Goal: Information Seeking & Learning: Learn about a topic

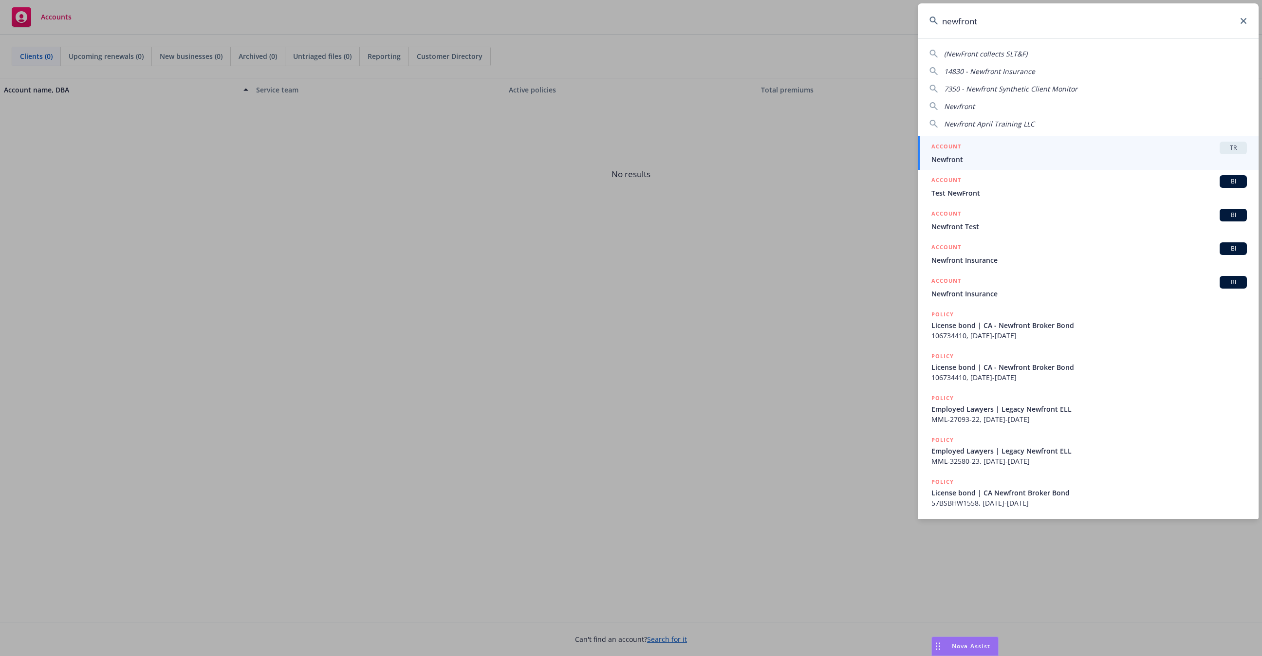
type input "newfront"
click at [960, 165] on link "ACCOUNT TR Newfront" at bounding box center [1088, 153] width 341 height 34
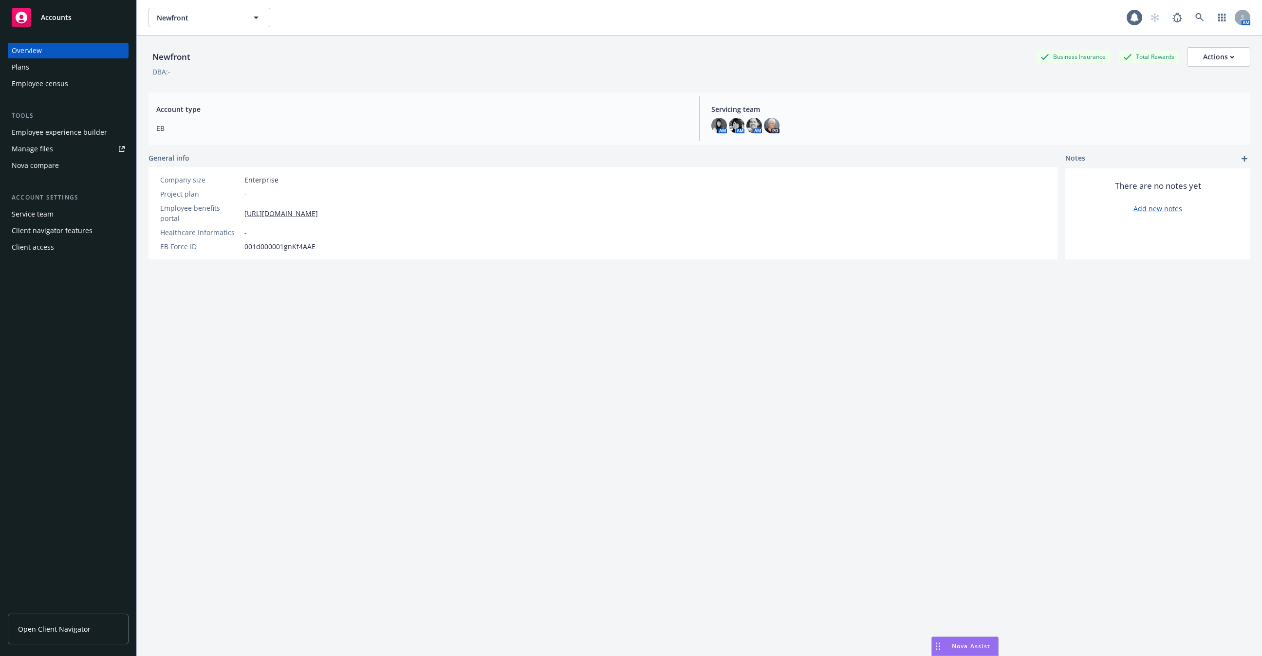
click at [68, 135] on div "Employee experience builder" at bounding box center [59, 133] width 95 height 16
click at [66, 80] on div "Employee census" at bounding box center [40, 84] width 56 height 16
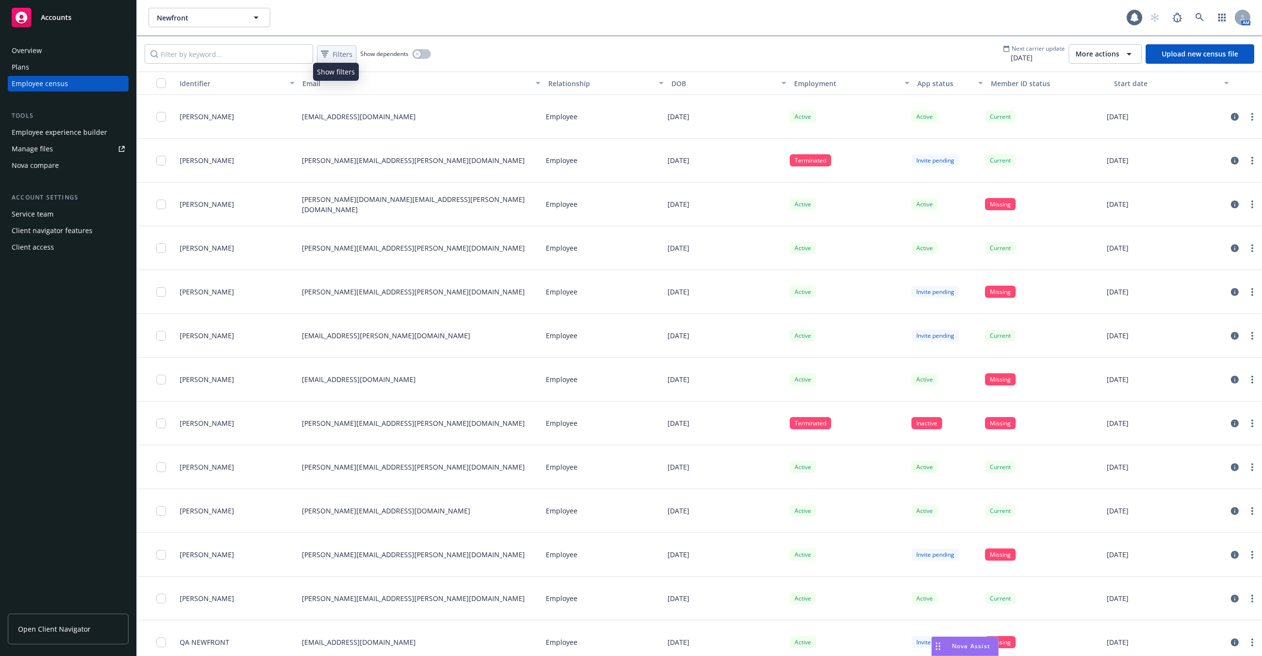
click at [346, 56] on span "Filters" at bounding box center [342, 54] width 20 height 10
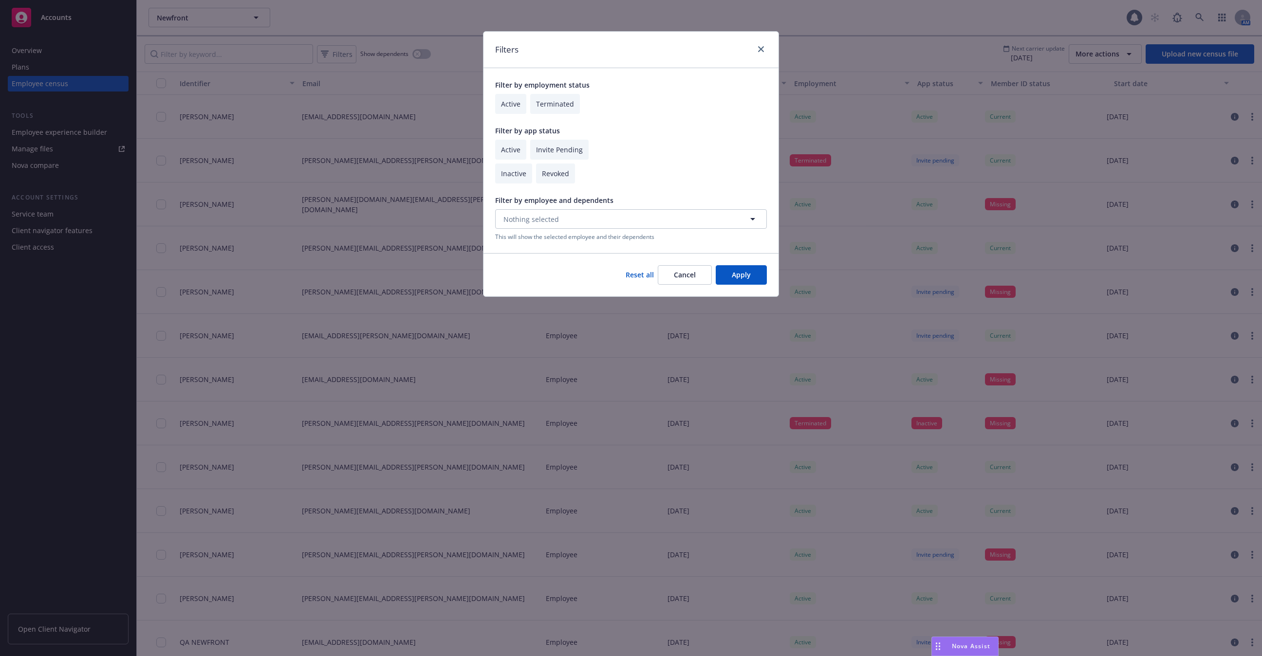
click at [499, 94] on input "checkbox" at bounding box center [510, 104] width 31 height 20
checkbox input "true"
click at [517, 162] on div "Filter by app status Active Invite Pending Inactive Revoked" at bounding box center [631, 155] width 272 height 58
click at [512, 151] on input "checkbox" at bounding box center [510, 150] width 31 height 20
checkbox input "true"
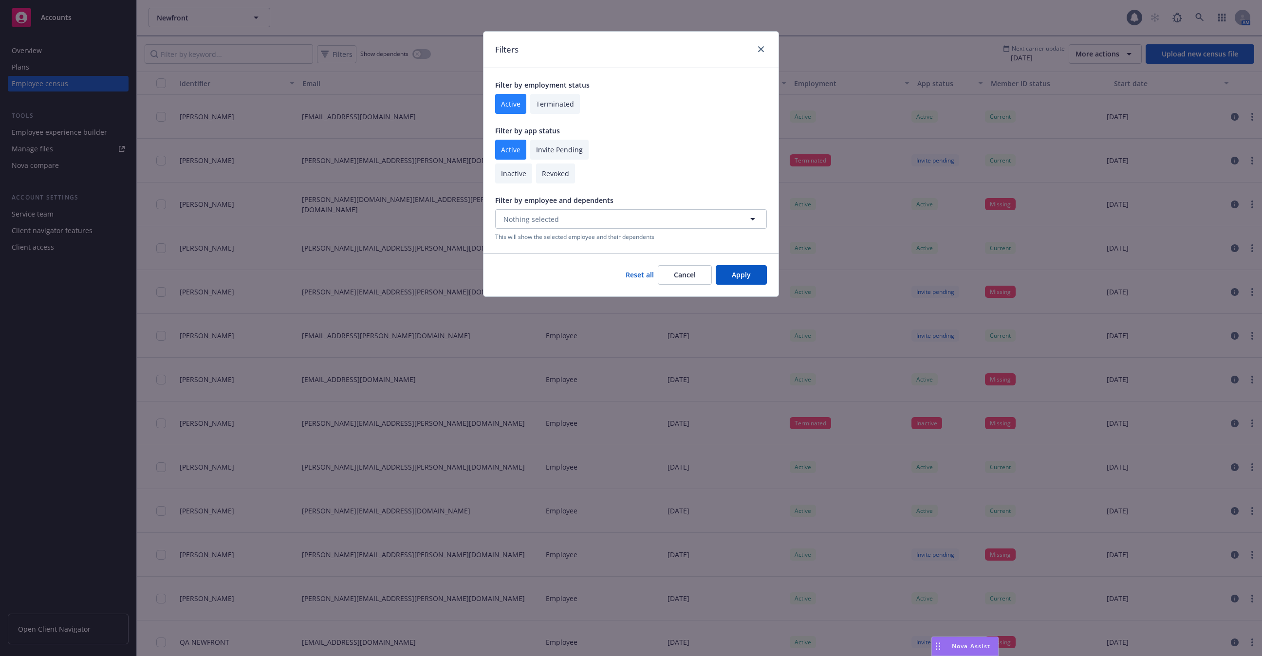
click at [744, 276] on button "Apply" at bounding box center [741, 274] width 51 height 19
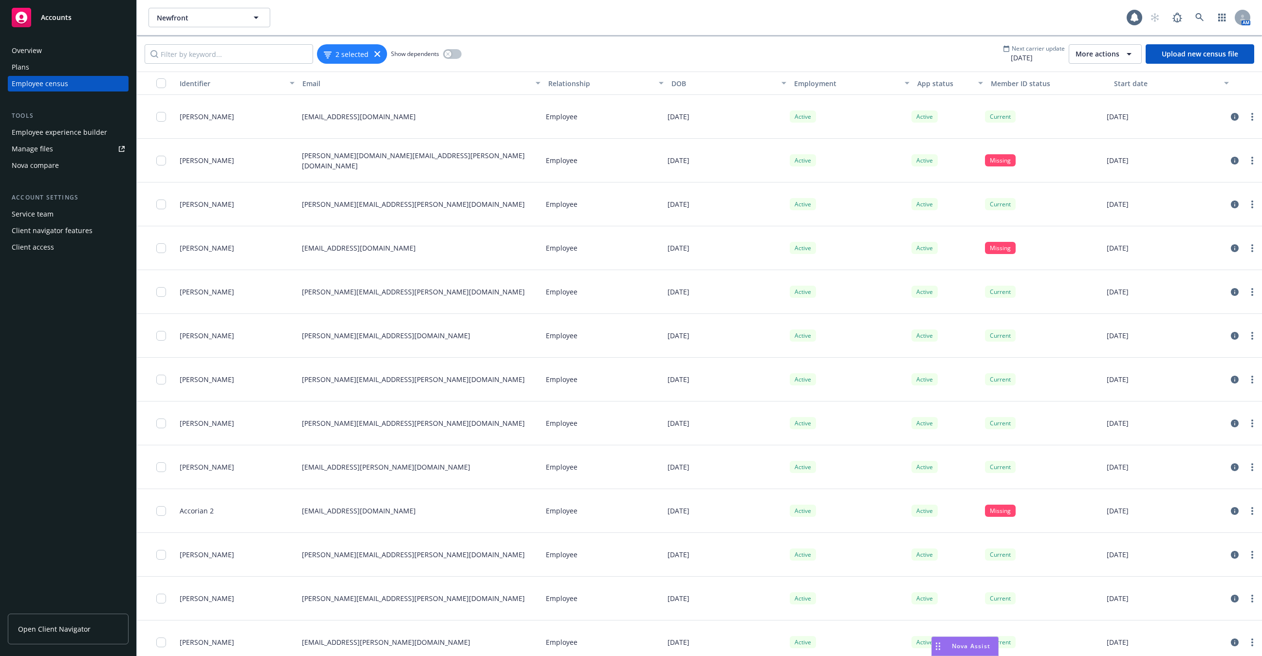
click at [159, 88] on button "button" at bounding box center [156, 83] width 39 height 23
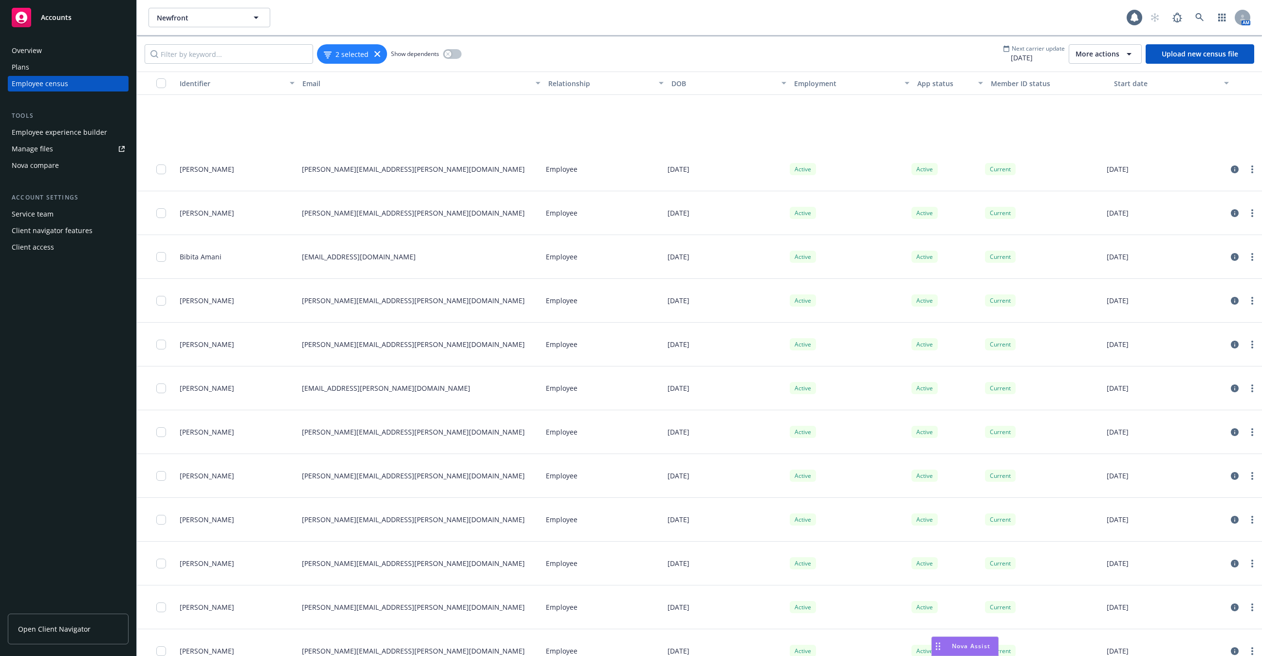
scroll to position [20424, 0]
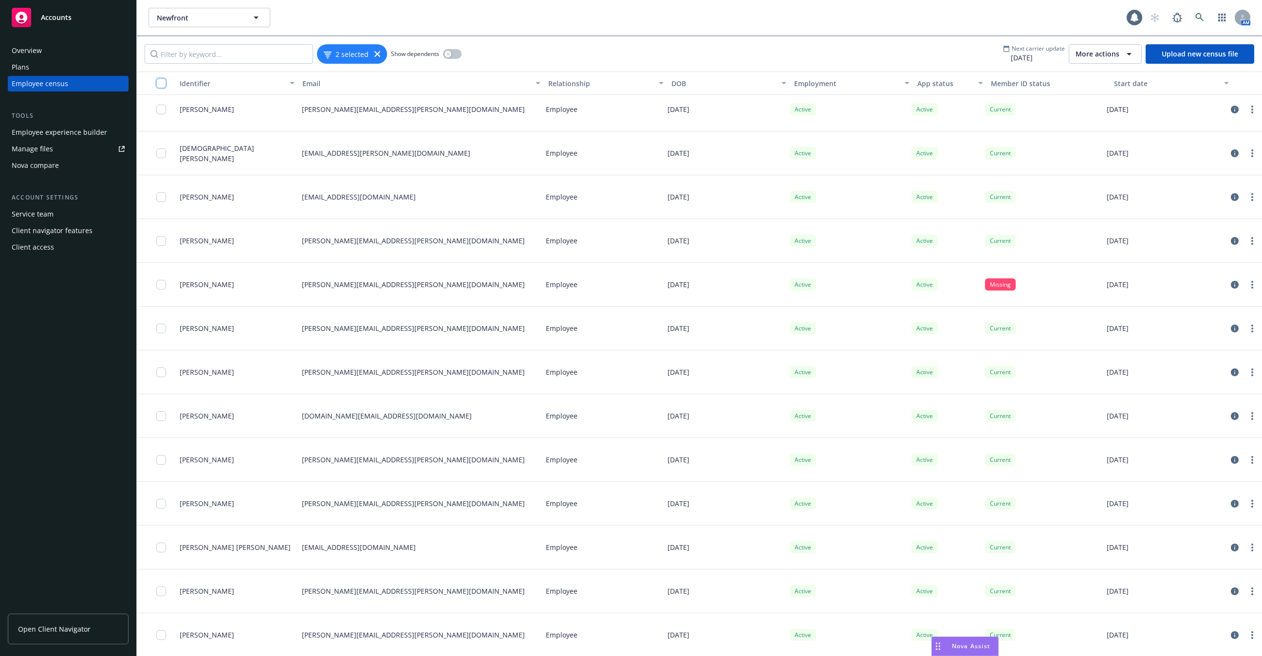
click at [160, 79] on input "checkbox" at bounding box center [161, 83] width 10 height 10
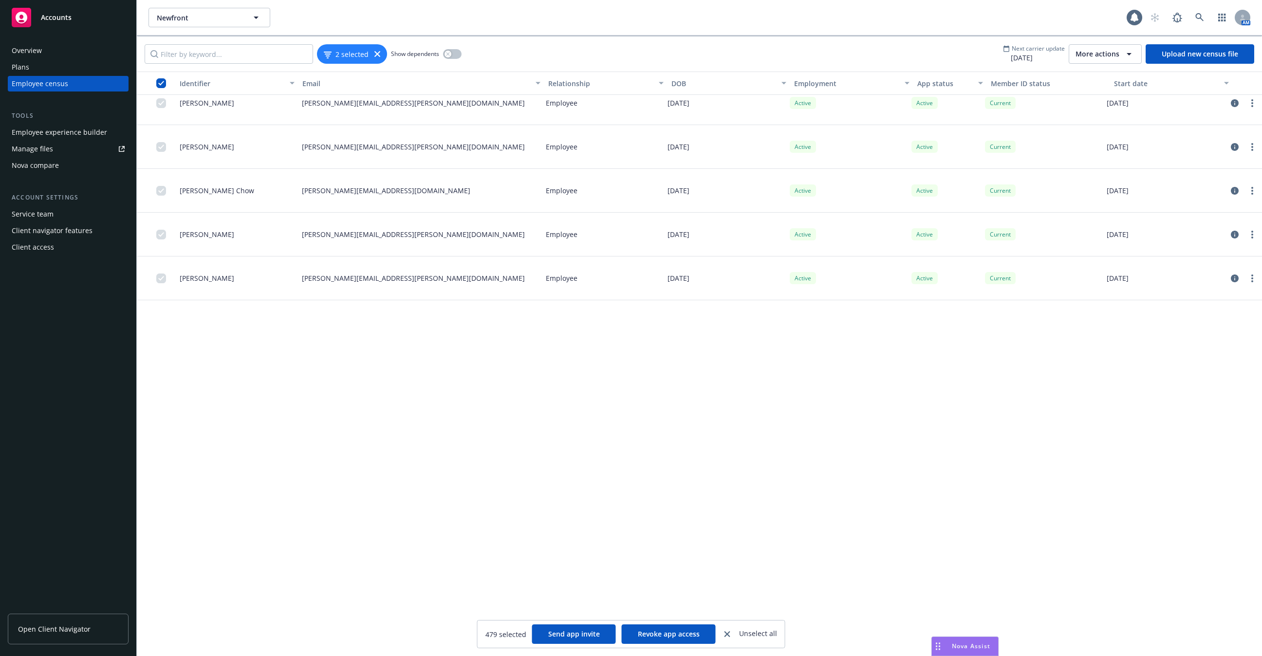
scroll to position [11275, 0]
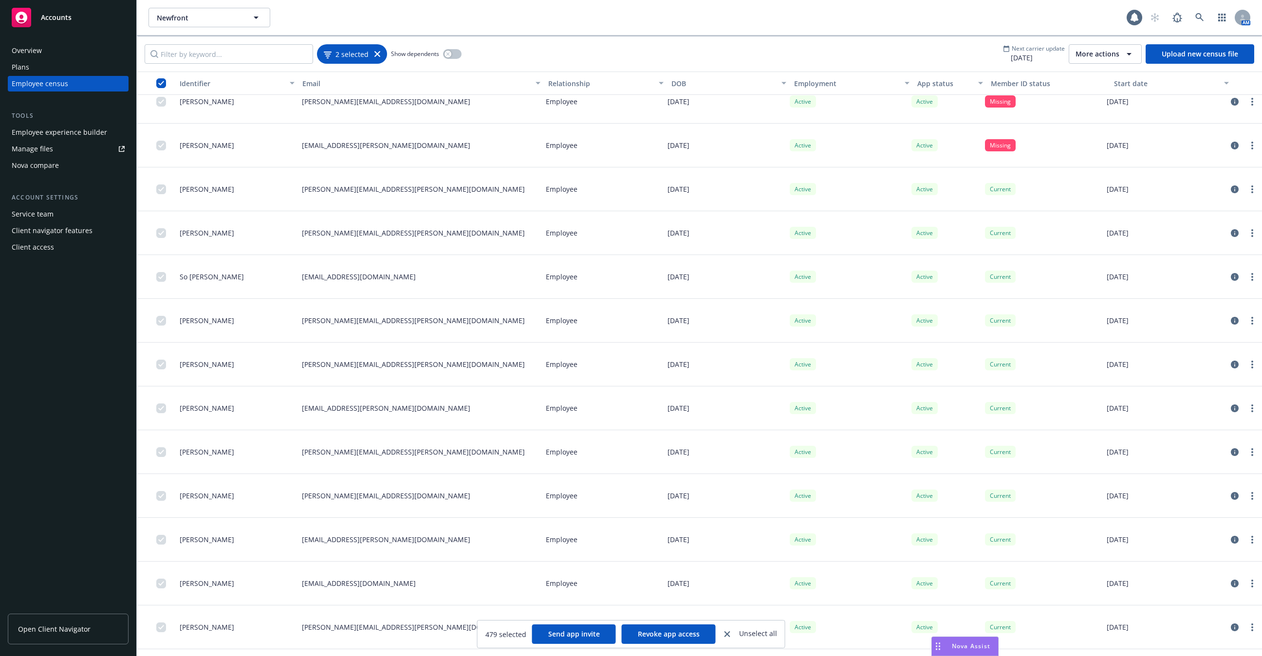
click at [374, 53] on icon at bounding box center [377, 54] width 6 height 6
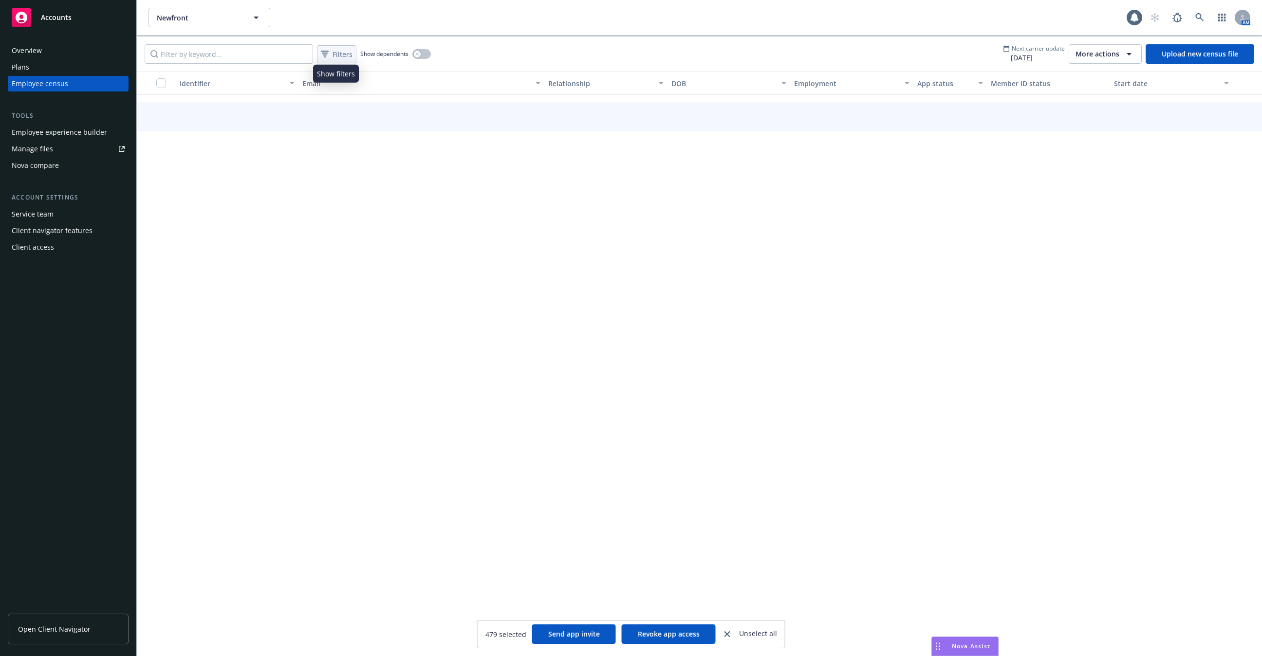
click at [341, 57] on span "Filters" at bounding box center [342, 54] width 20 height 10
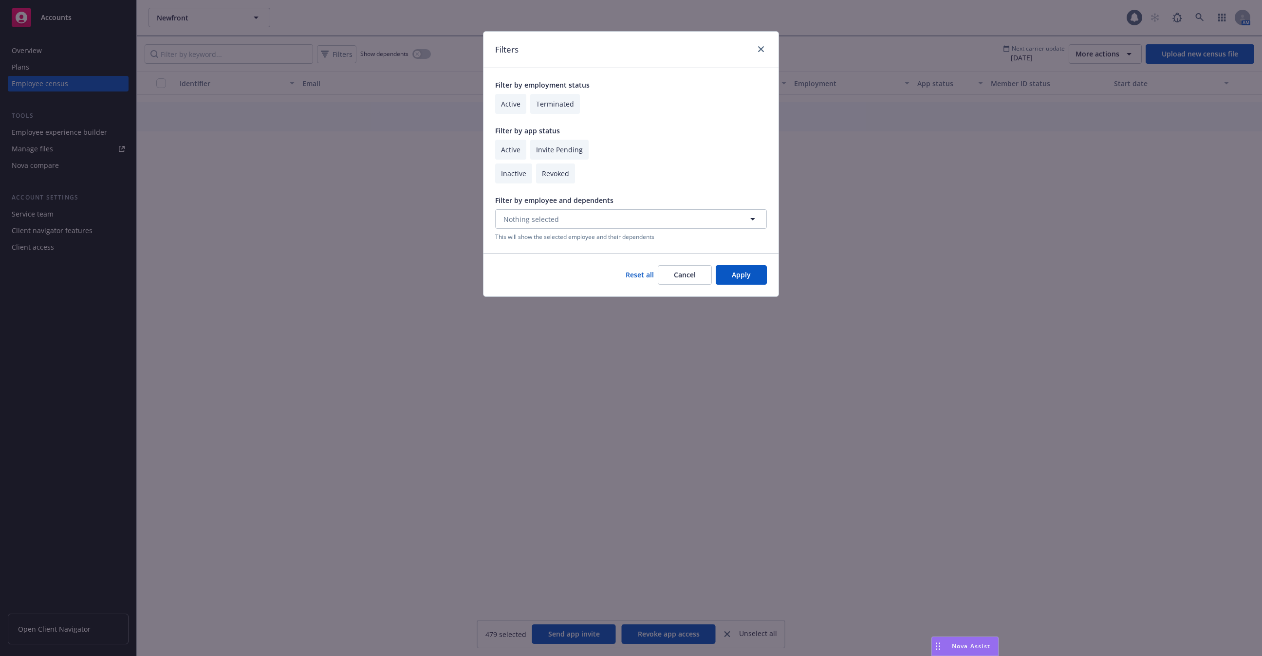
click at [515, 106] on input "checkbox" at bounding box center [510, 104] width 31 height 20
checkbox input "true"
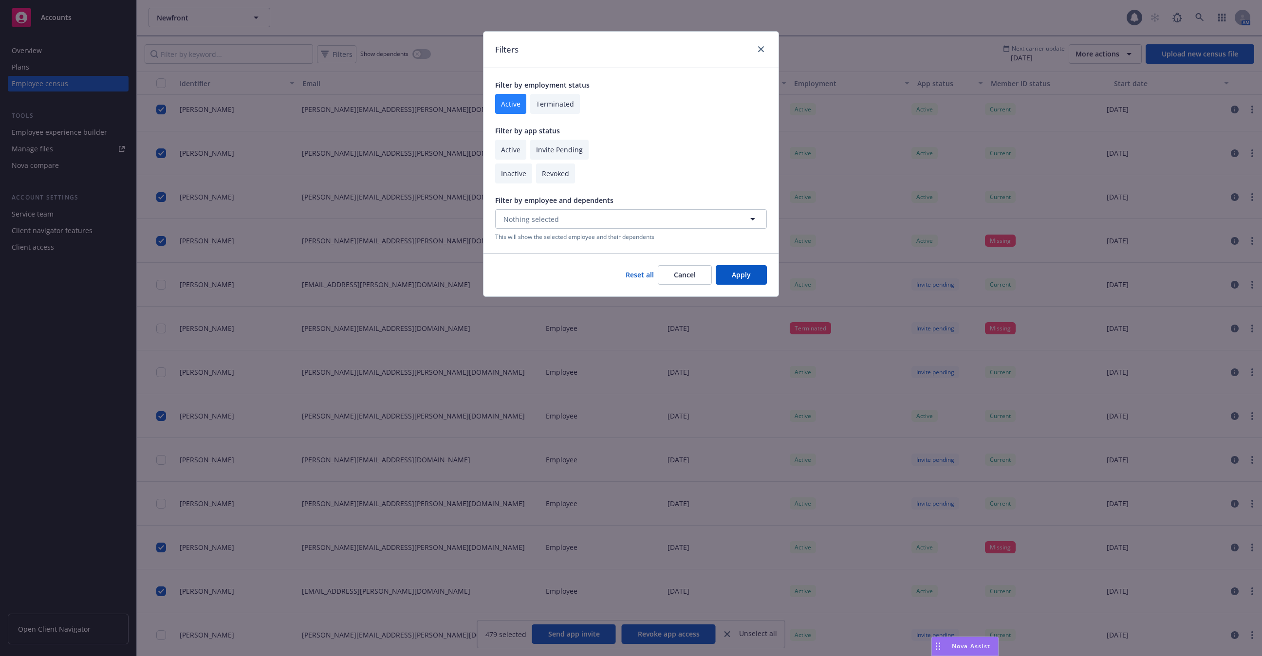
click at [742, 285] on div "Reset all Cancel Apply" at bounding box center [630, 274] width 295 height 43
click at [742, 279] on button "Apply" at bounding box center [741, 274] width 51 height 19
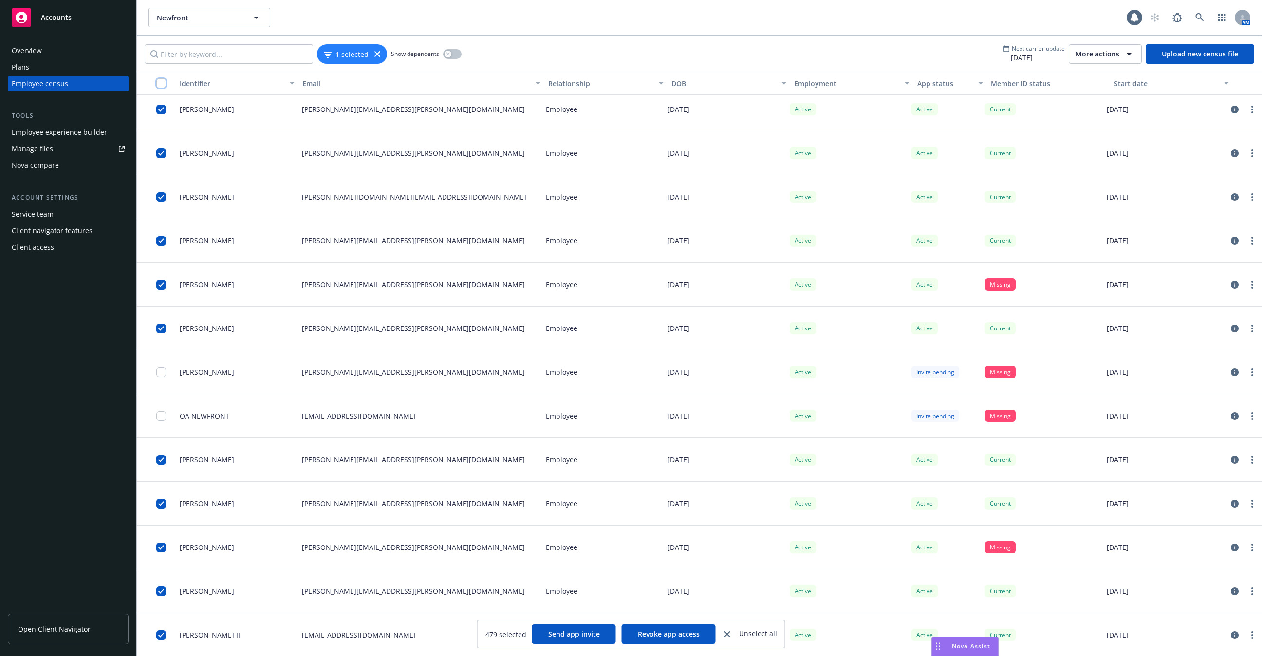
click at [159, 85] on input "checkbox" at bounding box center [161, 83] width 10 height 10
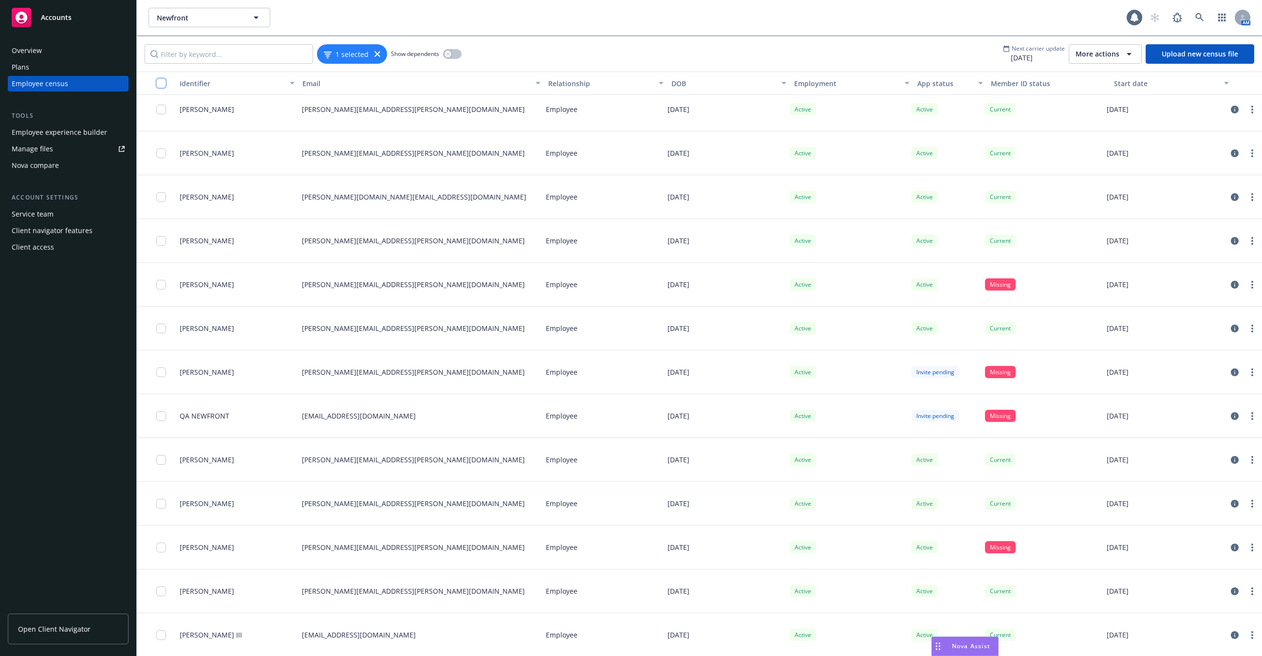
click at [159, 85] on input "checkbox" at bounding box center [161, 83] width 10 height 10
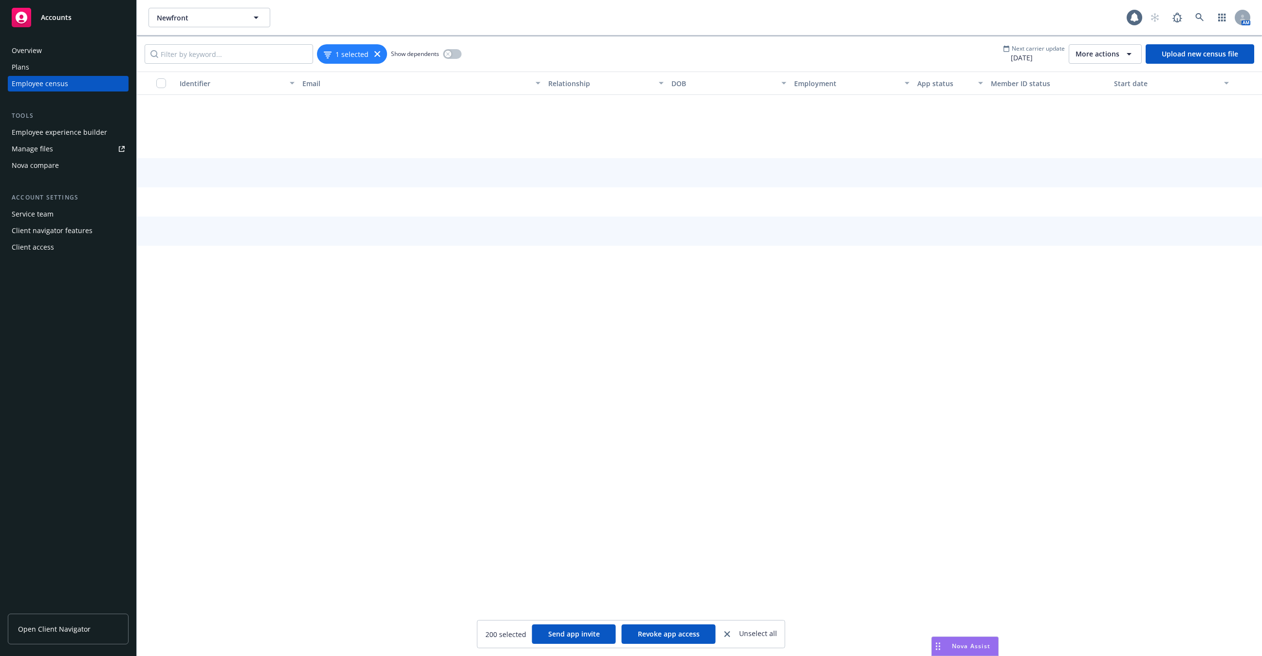
scroll to position [10781, 0]
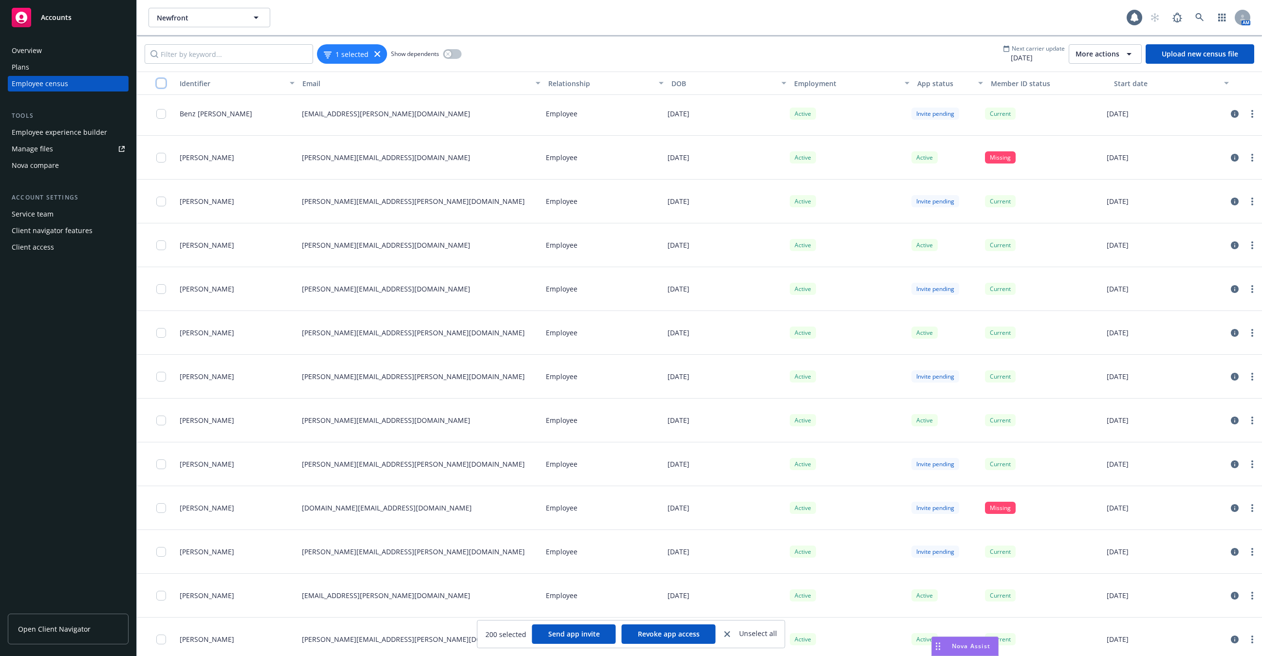
click at [161, 85] on input "checkbox" at bounding box center [161, 83] width 10 height 10
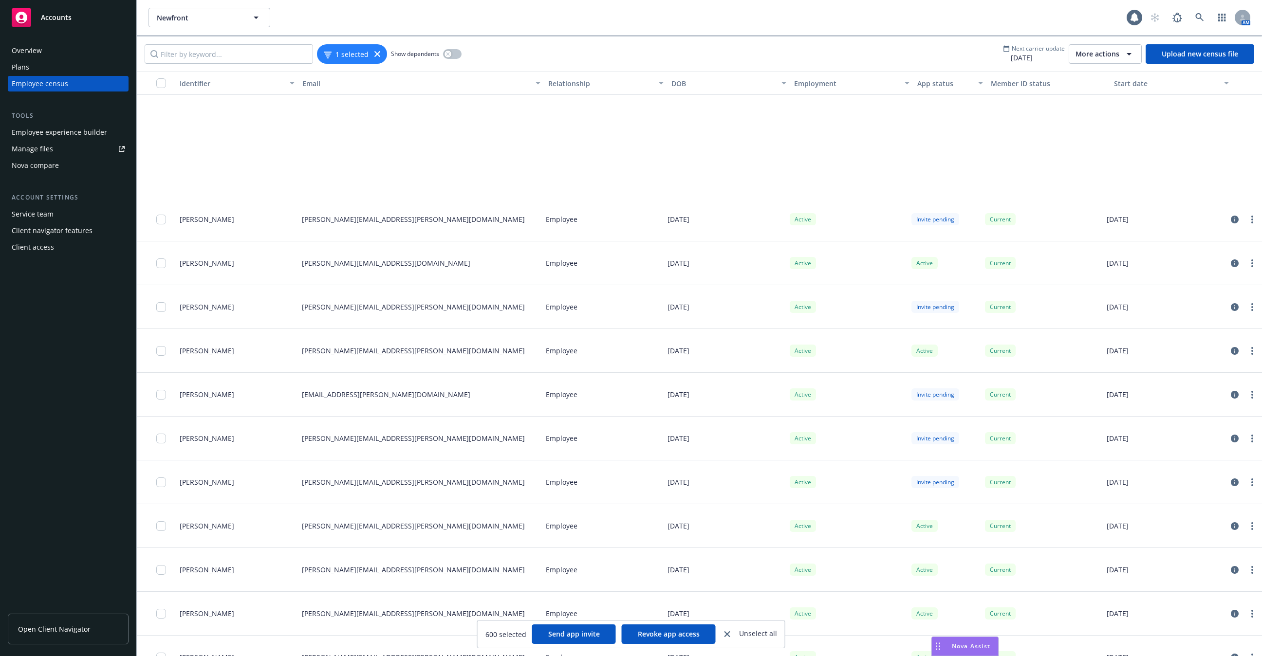
scroll to position [28155, 0]
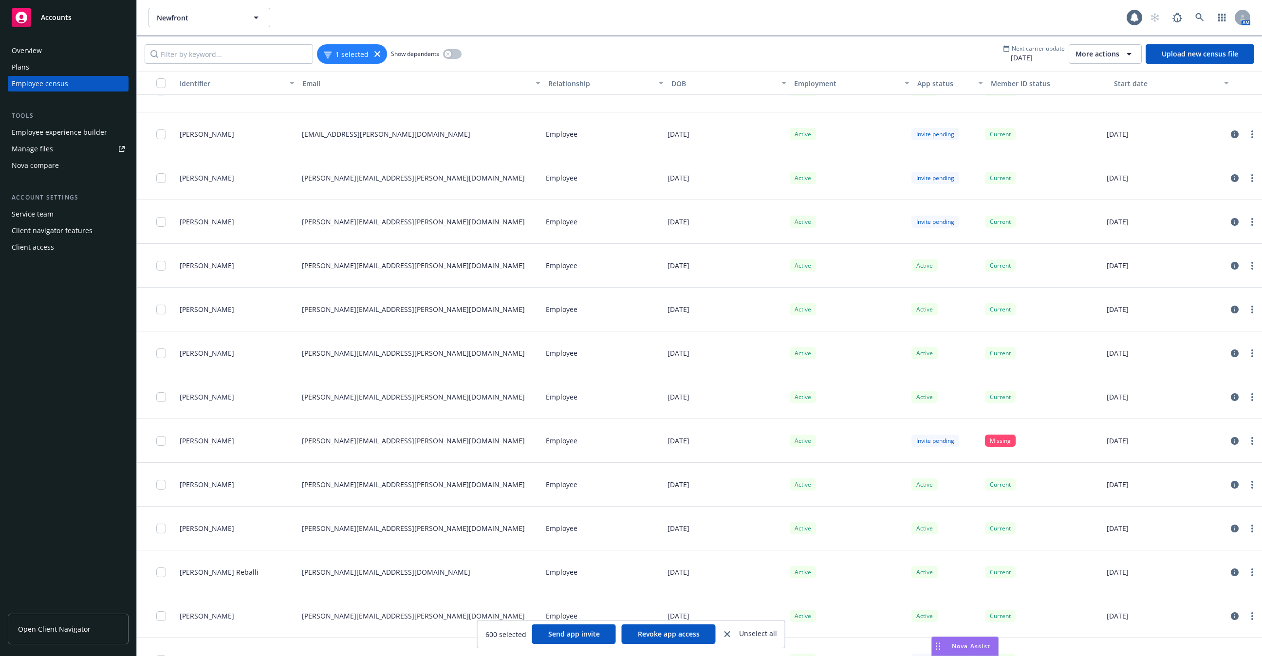
click at [166, 86] on div "button" at bounding box center [164, 83] width 16 height 10
click at [161, 82] on input "checkbox" at bounding box center [161, 83] width 10 height 10
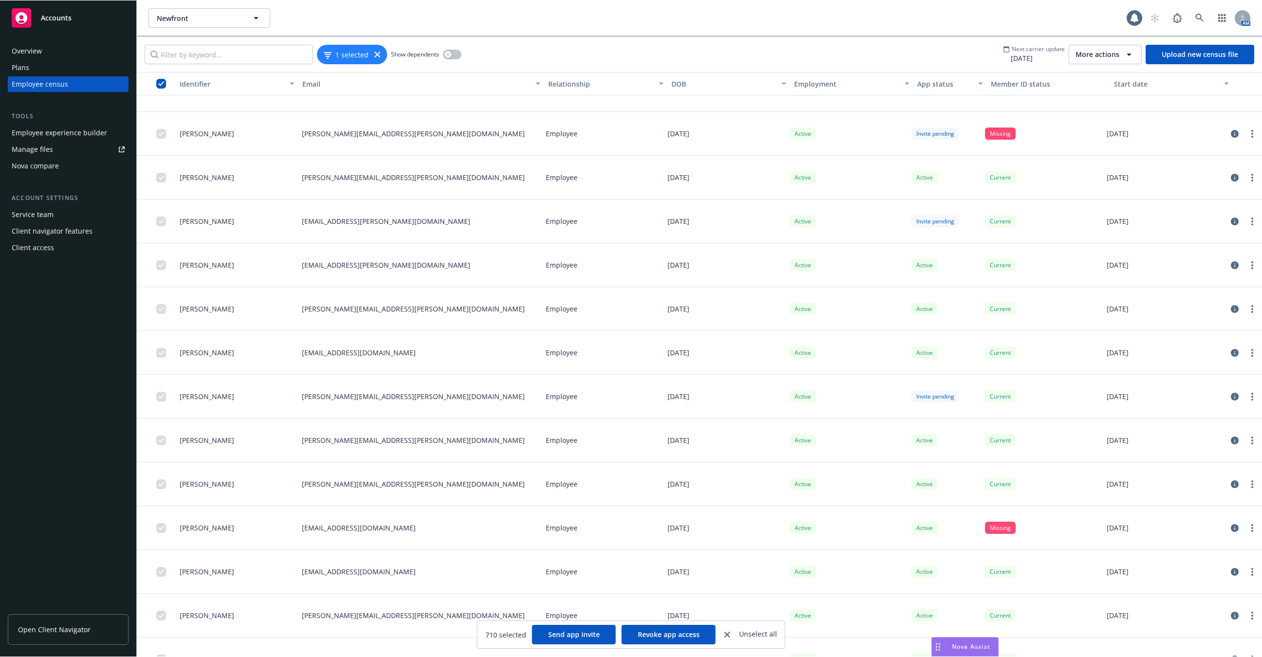
scroll to position [0, 0]
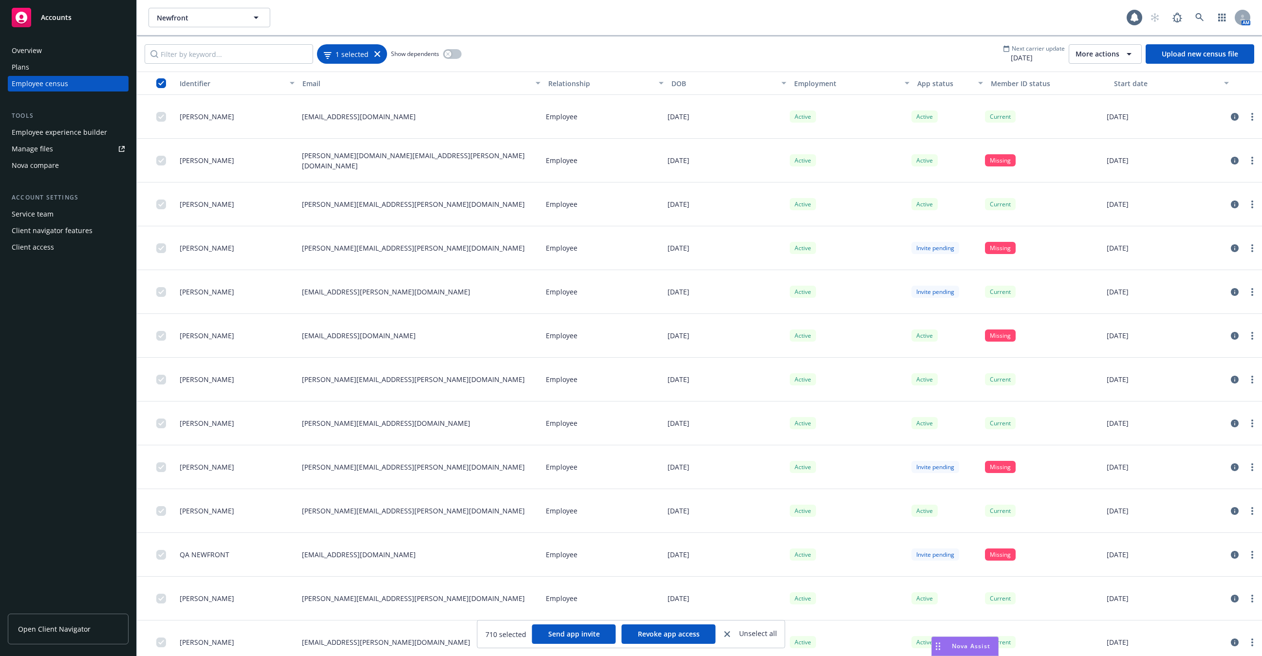
click at [347, 49] on span "1 selected" at bounding box center [351, 54] width 33 height 10
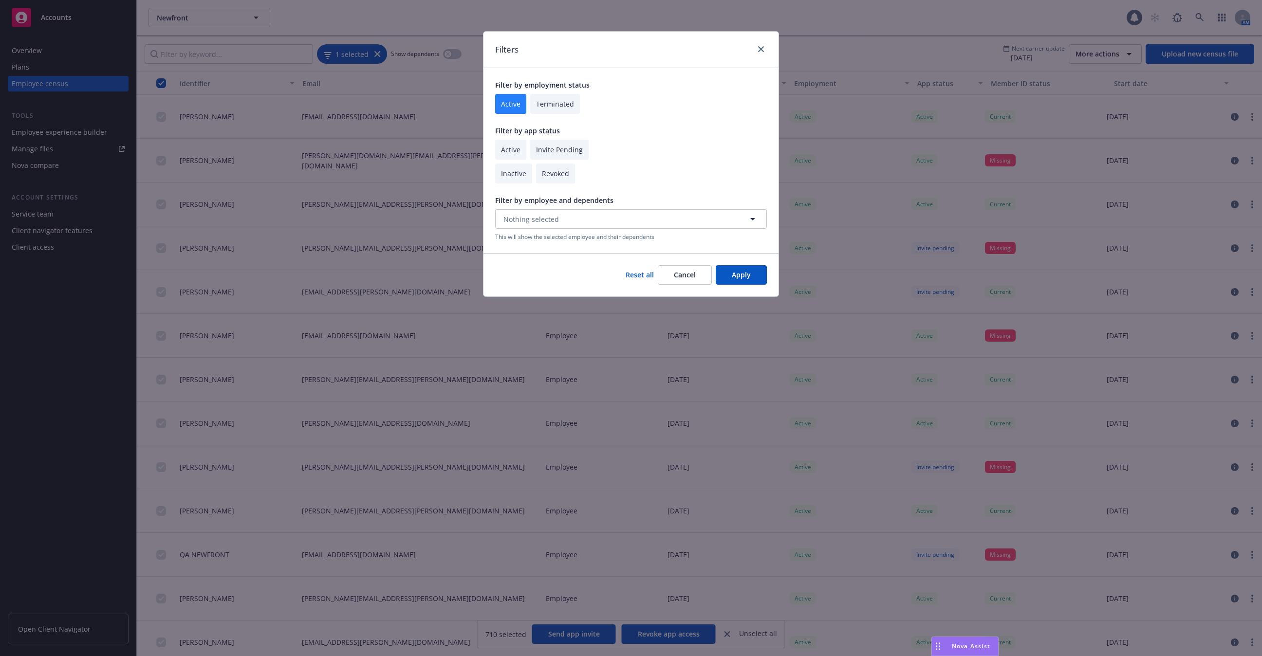
click at [347, 49] on div "Filters Filter by employment status Active Terminated Filter by app status Acti…" at bounding box center [631, 328] width 1262 height 656
click at [345, 176] on div "Filters Filter by employment status Active Terminated Filter by app status Acti…" at bounding box center [631, 328] width 1262 height 656
